Goal: Task Accomplishment & Management: Manage account settings

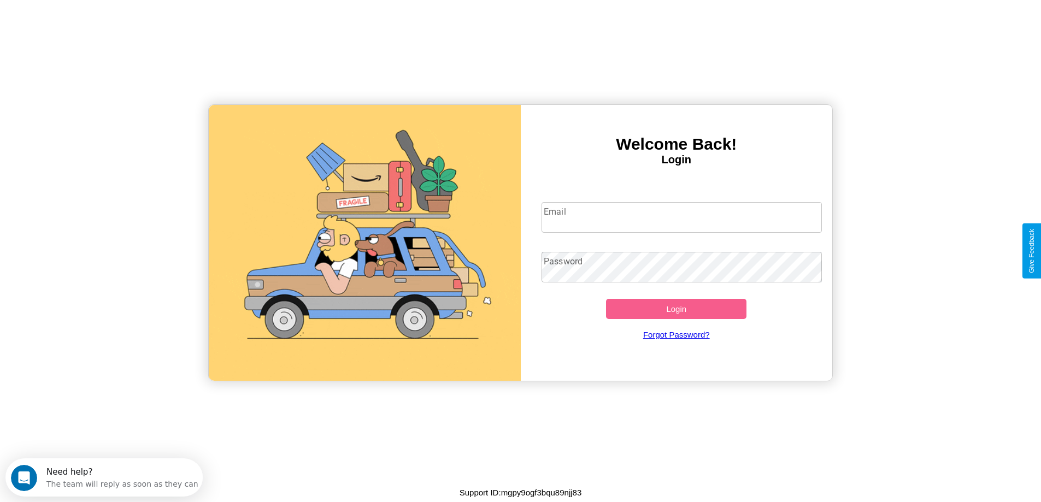
click at [682, 218] on input "Email" at bounding box center [682, 217] width 280 height 31
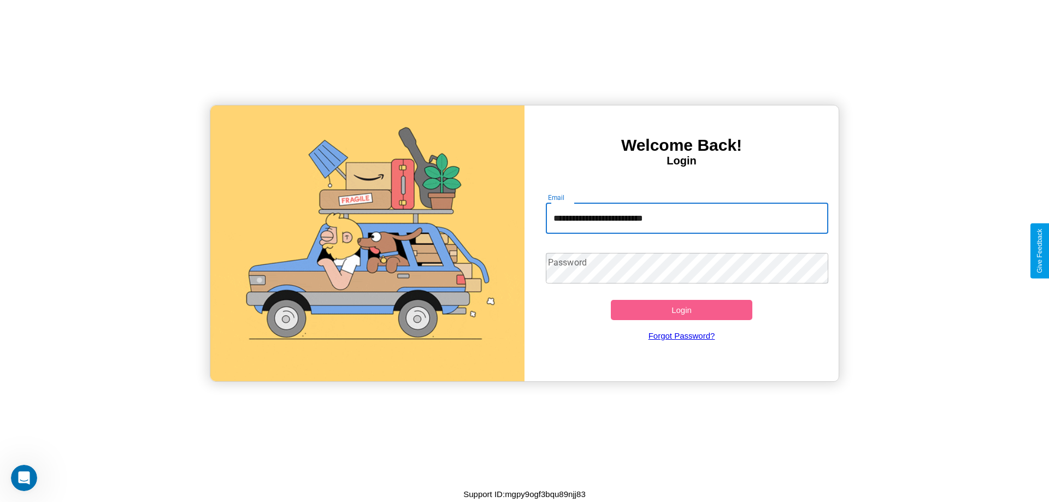
type input "**********"
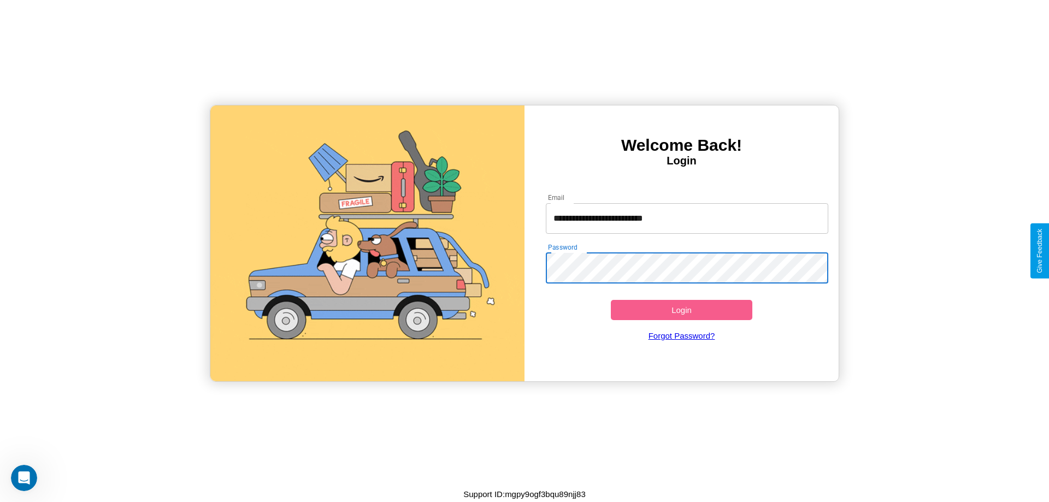
click at [682, 310] on button "Login" at bounding box center [682, 310] width 142 height 20
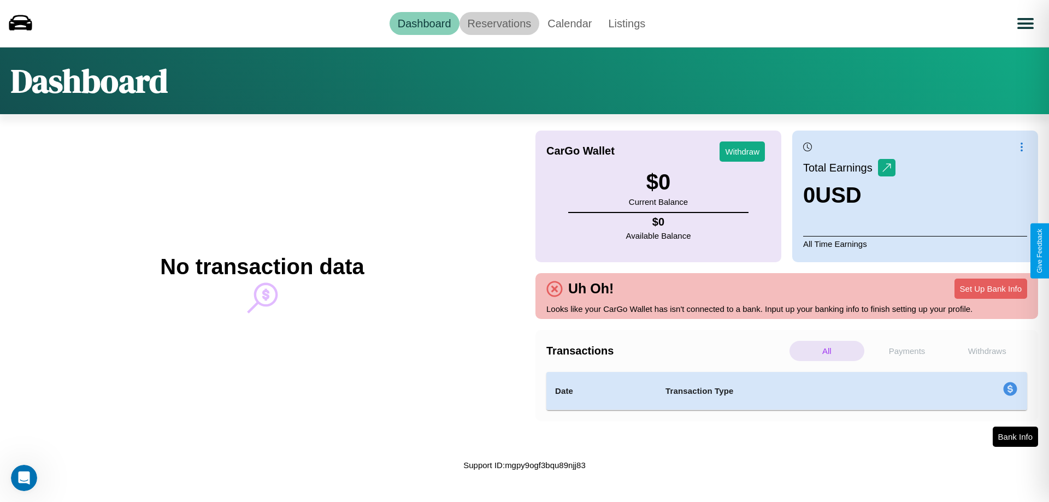
click at [499, 23] on link "Reservations" at bounding box center [500, 23] width 80 height 23
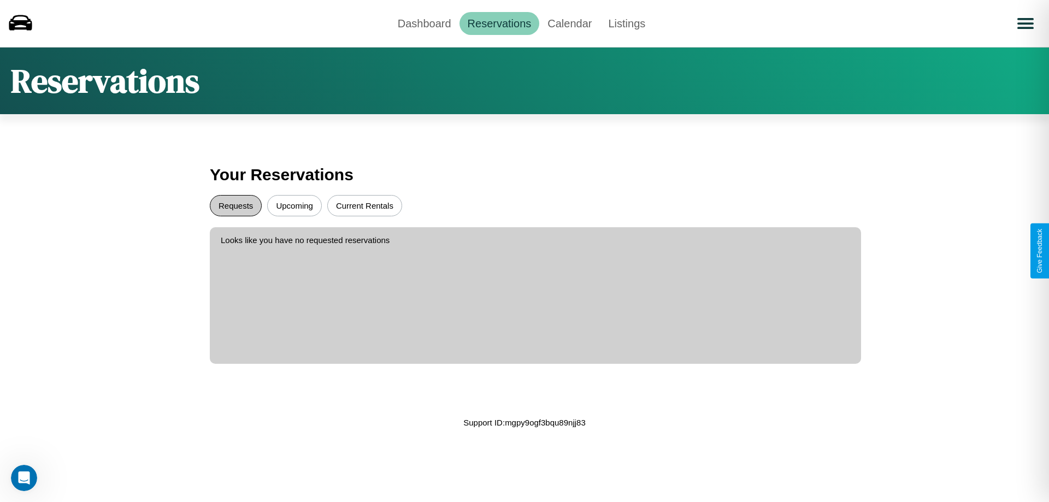
click at [236, 205] on button "Requests" at bounding box center [236, 205] width 52 height 21
click at [295, 205] on button "Upcoming" at bounding box center [294, 205] width 55 height 21
click at [365, 205] on button "Current Rentals" at bounding box center [364, 205] width 75 height 21
click at [424, 23] on link "Dashboard" at bounding box center [425, 23] width 70 height 23
